Goal: Find specific page/section: Find specific page/section

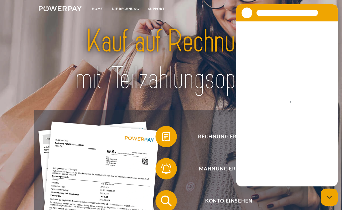
click at [218, 41] on img at bounding box center [171, 60] width 239 height 78
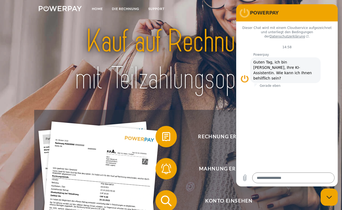
click at [230, 40] on img at bounding box center [171, 60] width 239 height 78
click at [227, 26] on img at bounding box center [171, 60] width 239 height 78
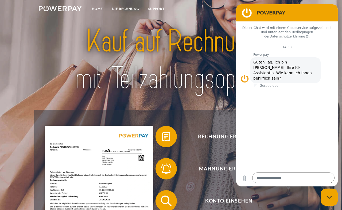
click at [336, 200] on div "Messaging-Fenster schließen" at bounding box center [330, 197] width 16 height 16
type textarea "*"
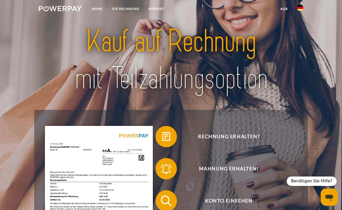
click at [303, 5] on img at bounding box center [300, 8] width 6 height 6
click at [303, 25] on img at bounding box center [300, 25] width 6 height 6
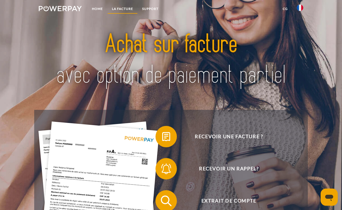
click at [126, 11] on link "LA FACTURE" at bounding box center [123, 9] width 30 height 10
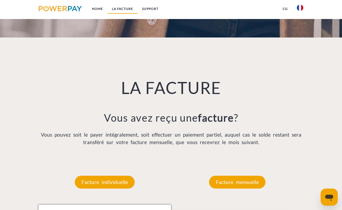
scroll to position [366, 0]
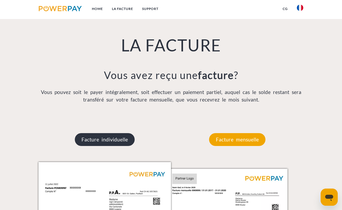
click at [125, 143] on p "Facture individuelle" at bounding box center [105, 139] width 60 height 13
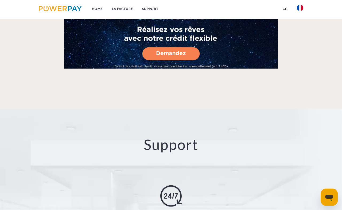
scroll to position [909, 0]
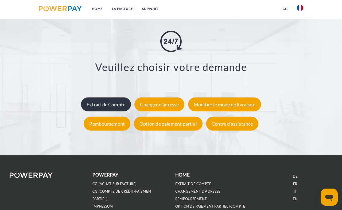
click at [113, 111] on div "Extrait de Compte" at bounding box center [106, 104] width 50 height 14
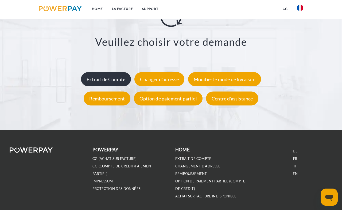
scroll to position [934, 0]
